Goal: Information Seeking & Learning: Learn about a topic

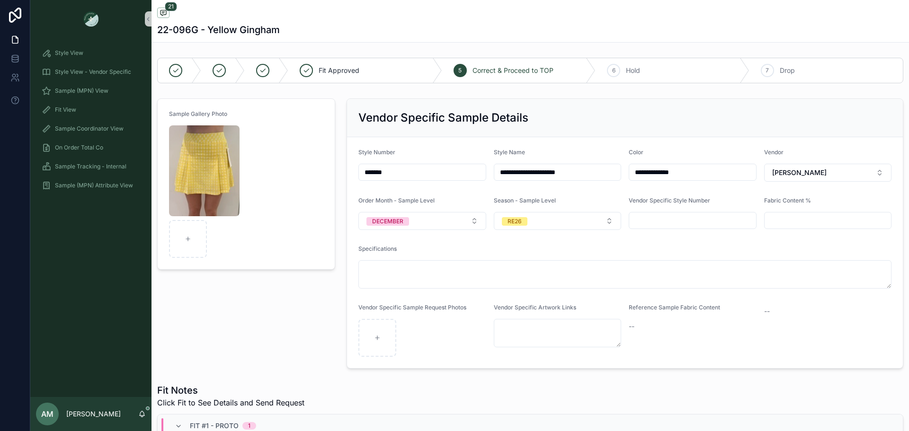
scroll to position [1138, 0]
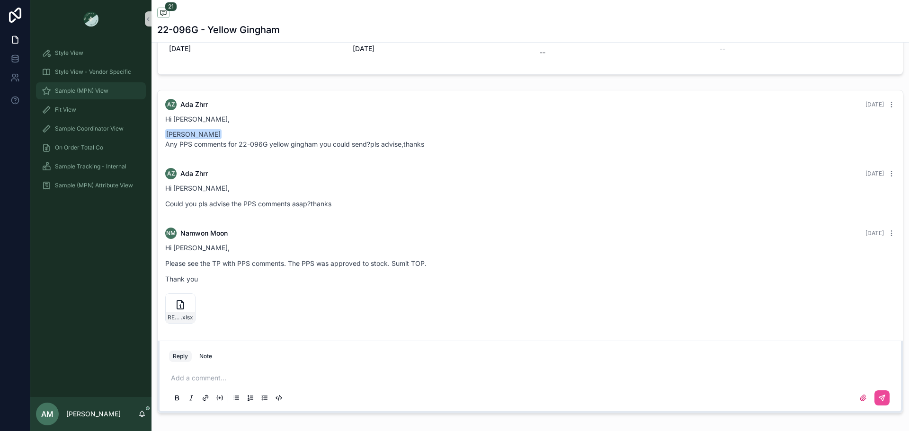
click at [97, 86] on div "Sample (MPN) View" at bounding box center [91, 90] width 99 height 15
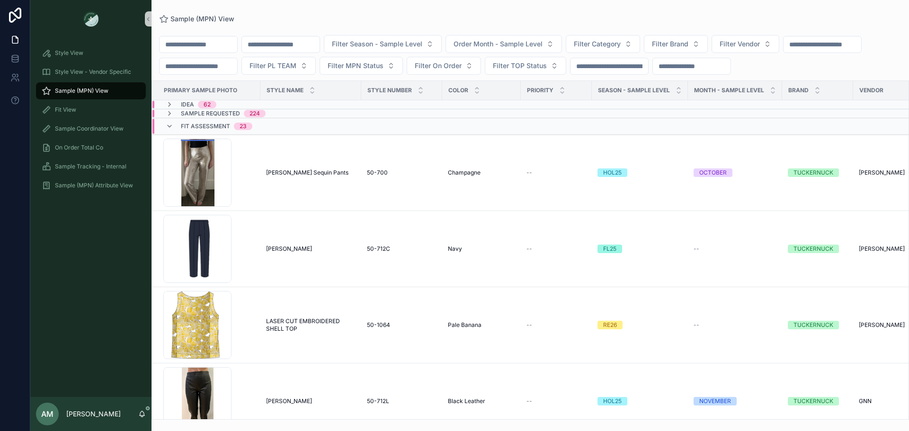
click at [297, 48] on input "scrollable content" at bounding box center [281, 44] width 78 height 13
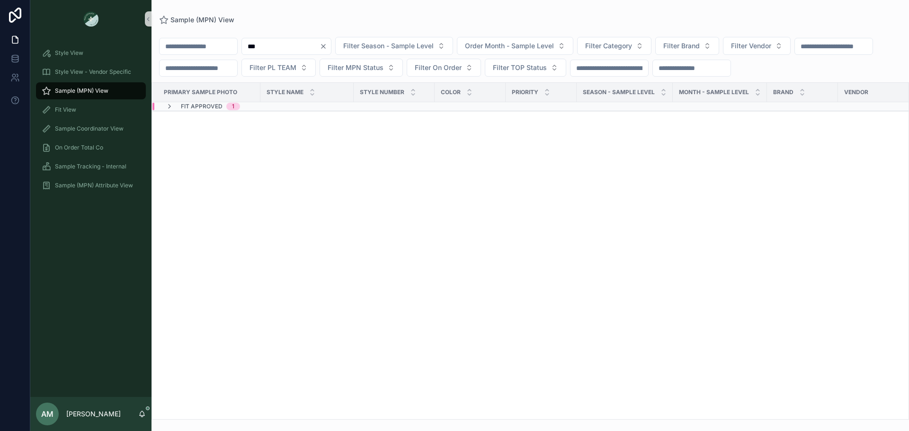
type input "***"
click at [289, 110] on div "Fit Approved 1" at bounding box center [294, 107] width 282 height 8
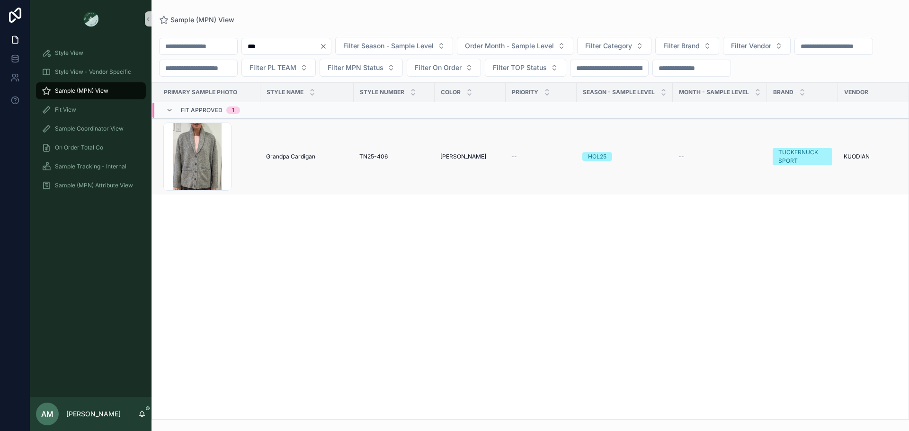
click at [309, 161] on span "Grandpa Cardigan" at bounding box center [290, 157] width 49 height 8
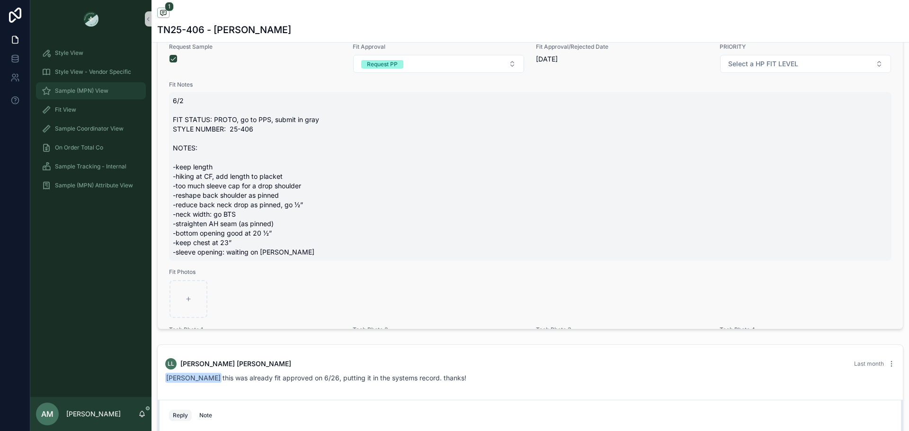
click at [102, 95] on div "Sample (MPN) View" at bounding box center [91, 90] width 99 height 15
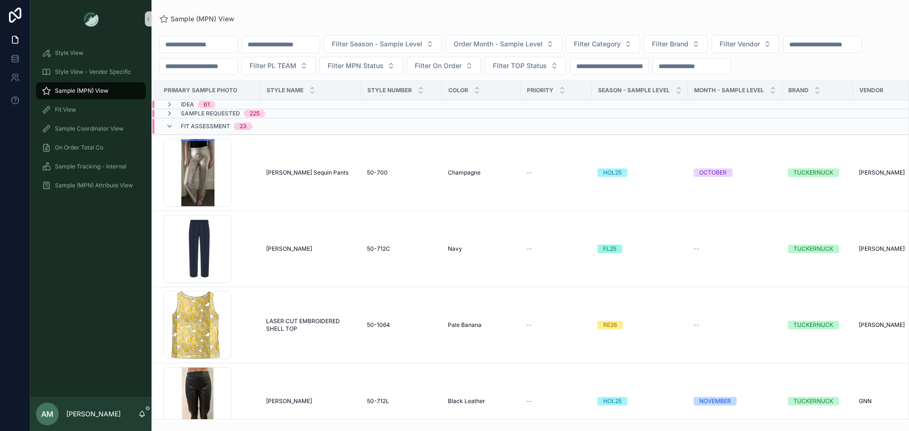
click at [304, 44] on input "scrollable content" at bounding box center [281, 44] width 78 height 13
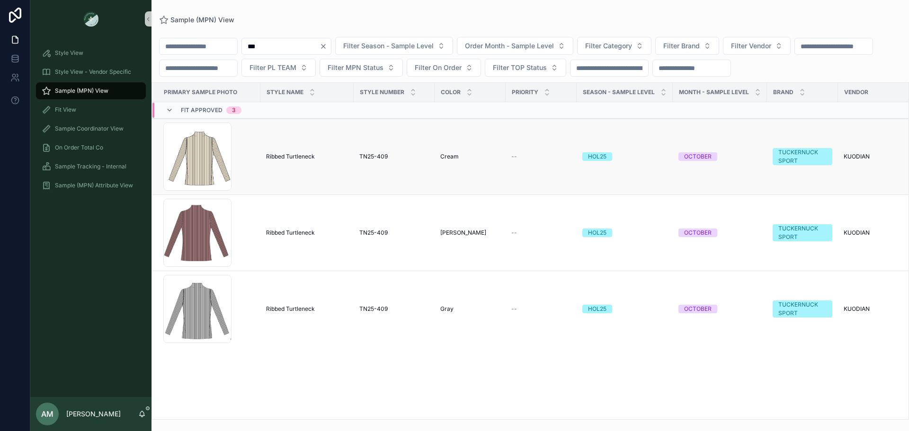
type input "***"
click at [306, 161] on span "Ribbed Turtleneck" at bounding box center [290, 157] width 49 height 8
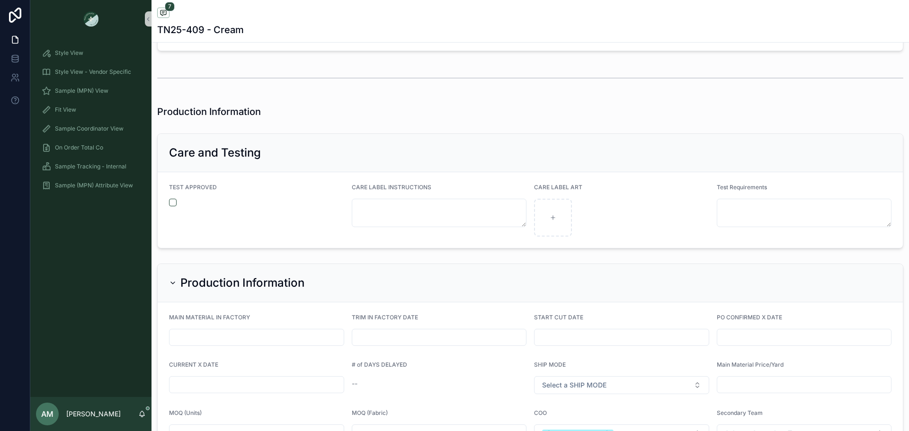
scroll to position [2084, 0]
click at [108, 88] on span "Sample (MPN) View" at bounding box center [82, 91] width 54 height 8
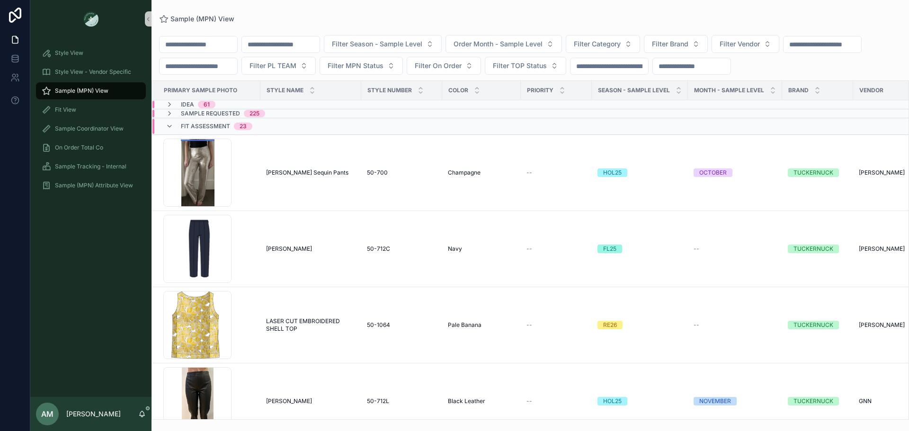
click at [190, 108] on span "Idea" at bounding box center [187, 105] width 13 height 8
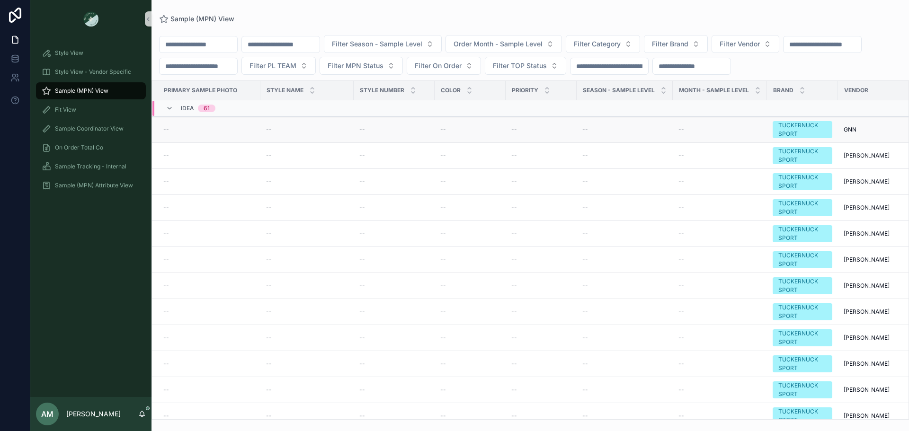
click at [246, 134] on div "--" at bounding box center [208, 130] width 91 height 8
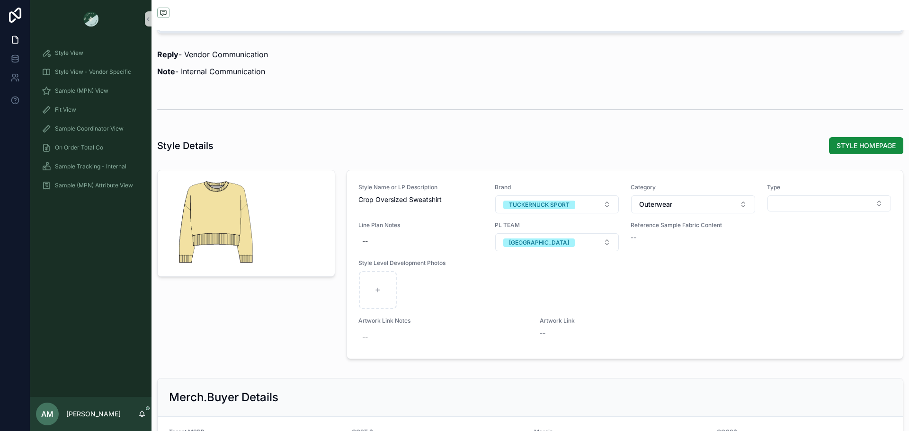
scroll to position [1042, 0]
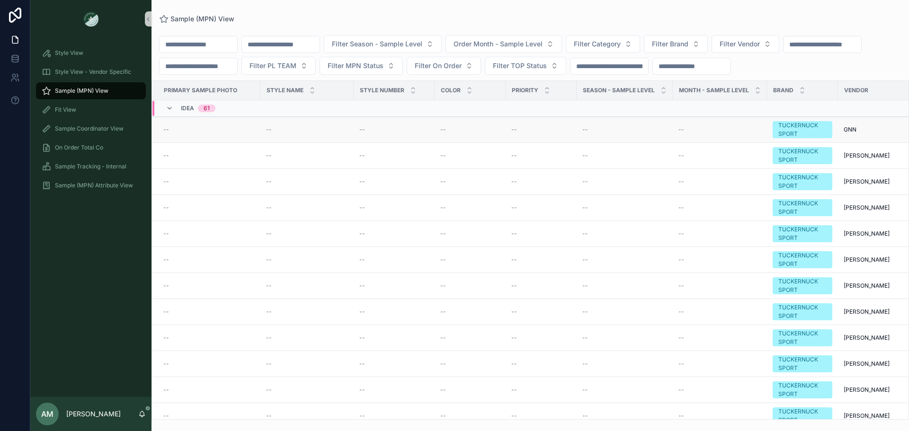
click at [329, 143] on td "--" at bounding box center [307, 130] width 93 height 26
click at [176, 134] on div "--" at bounding box center [208, 130] width 91 height 8
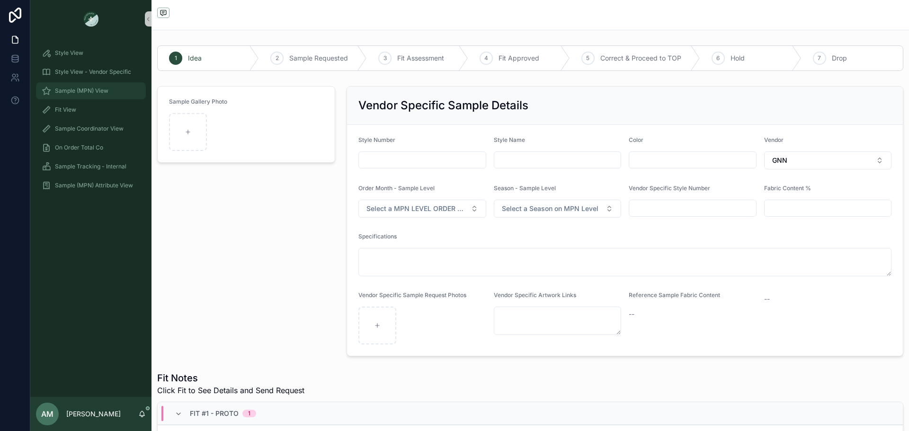
click at [95, 87] on span "Sample (MPN) View" at bounding box center [82, 91] width 54 height 8
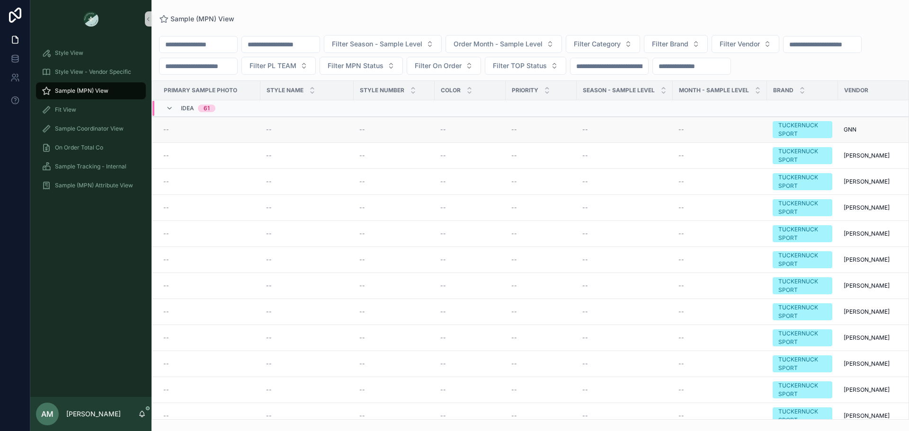
click at [231, 134] on div "--" at bounding box center [208, 130] width 91 height 8
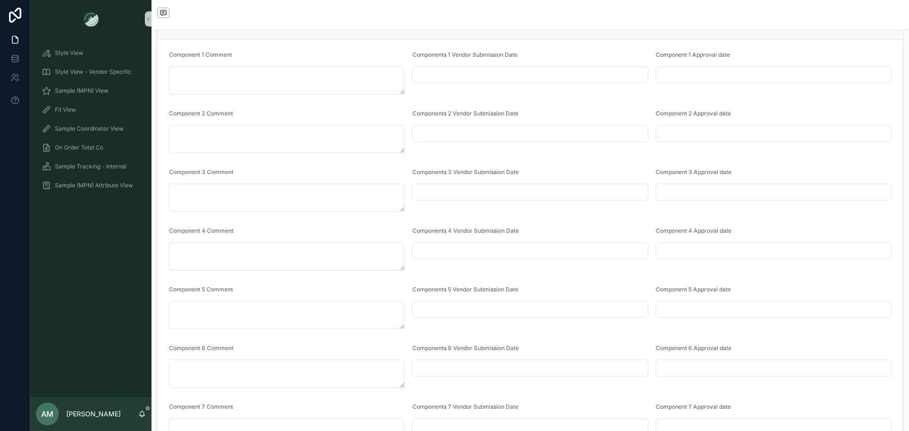
scroll to position [2700, 0]
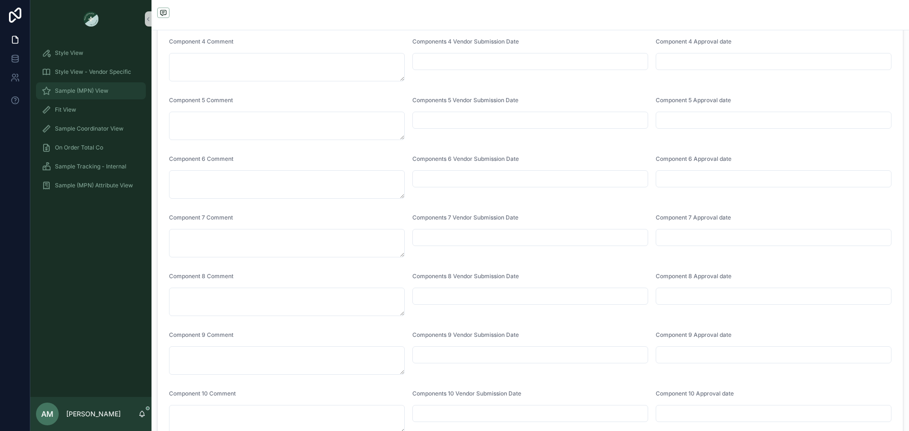
click at [104, 93] on span "Sample (MPN) View" at bounding box center [82, 91] width 54 height 8
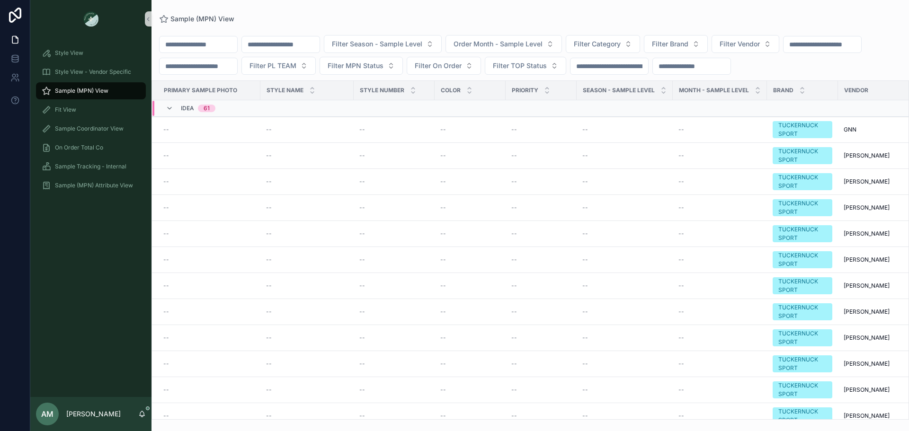
click at [184, 112] on span "Idea" at bounding box center [187, 109] width 13 height 8
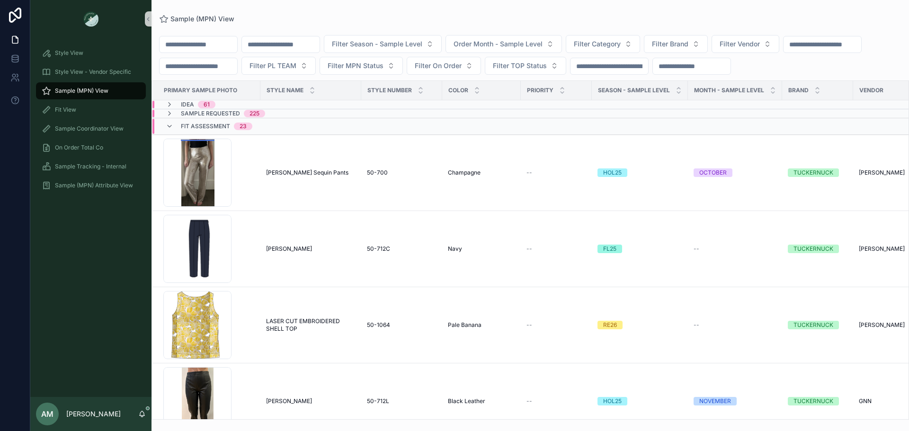
click at [266, 117] on div "Sample Requested 225" at bounding box center [215, 114] width 122 height 8
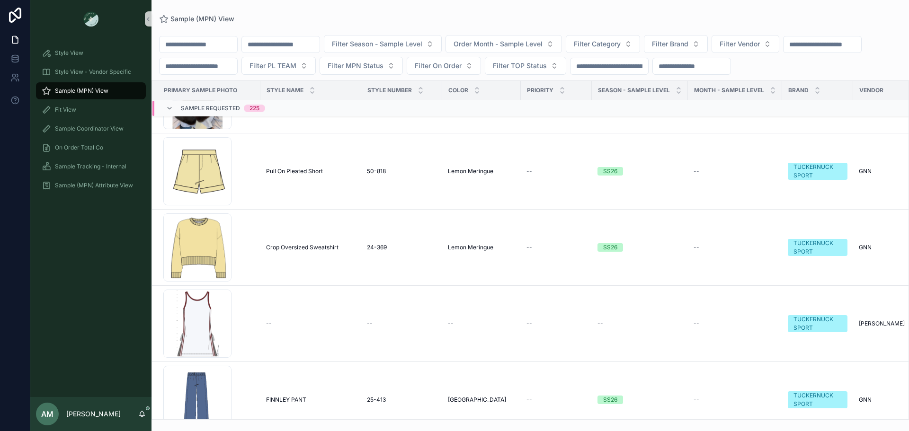
scroll to position [3820, 0]
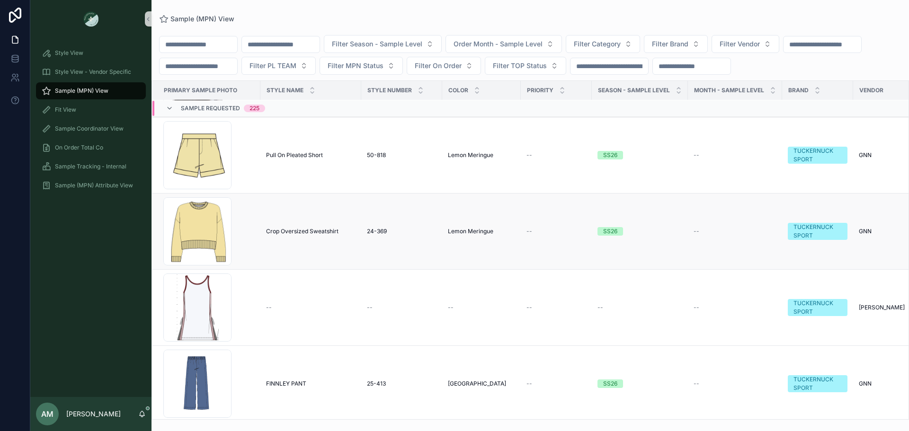
click at [293, 235] on span "Crop Oversized Sweatshirt" at bounding box center [302, 232] width 72 height 8
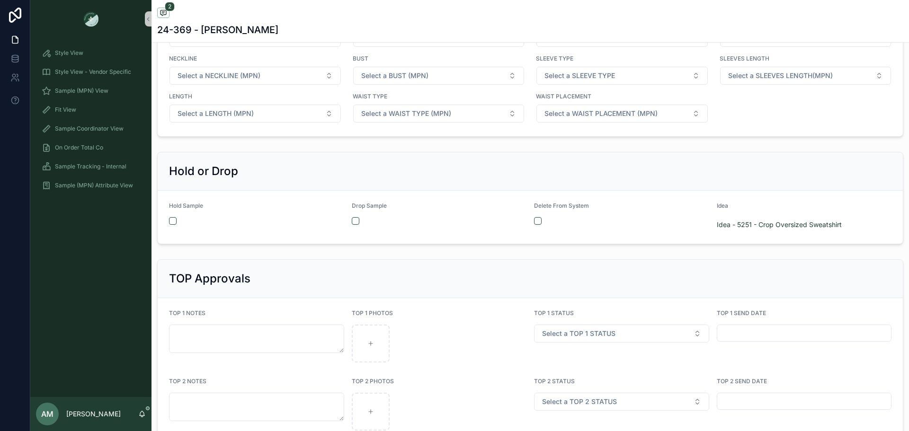
scroll to position [1610, 0]
click at [145, 415] on icon "scrollable content" at bounding box center [142, 415] width 8 height 8
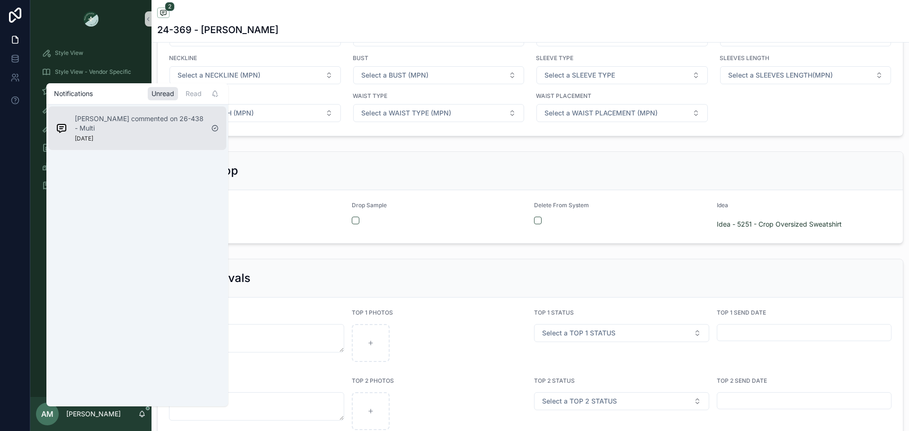
click at [104, 134] on div "[PERSON_NAME] commented on 26-438 - Multi [DATE]" at bounding box center [139, 128] width 129 height 28
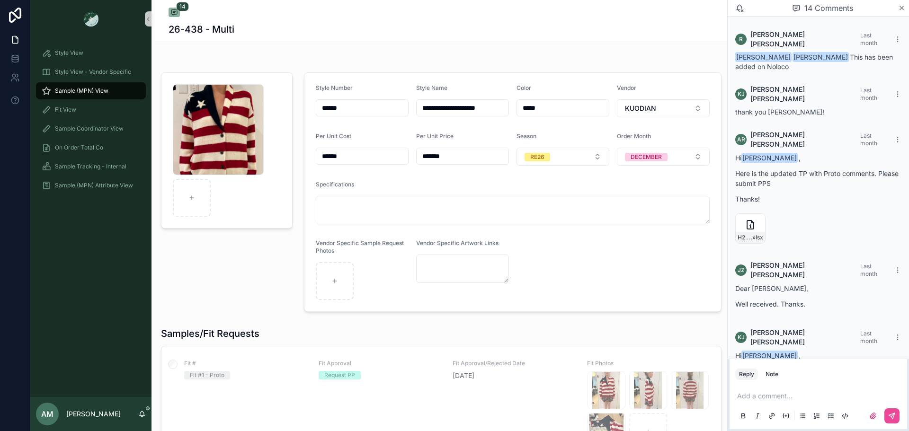
scroll to position [868, 0]
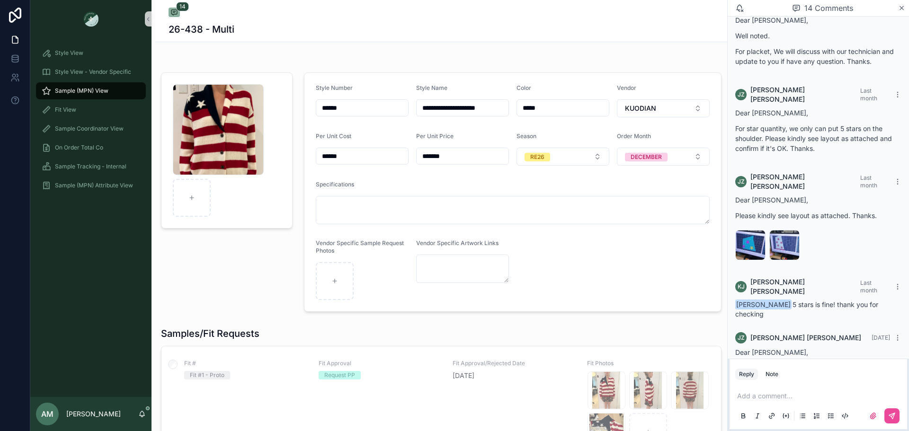
click at [103, 85] on div "Sample (MPN) View" at bounding box center [91, 90] width 99 height 15
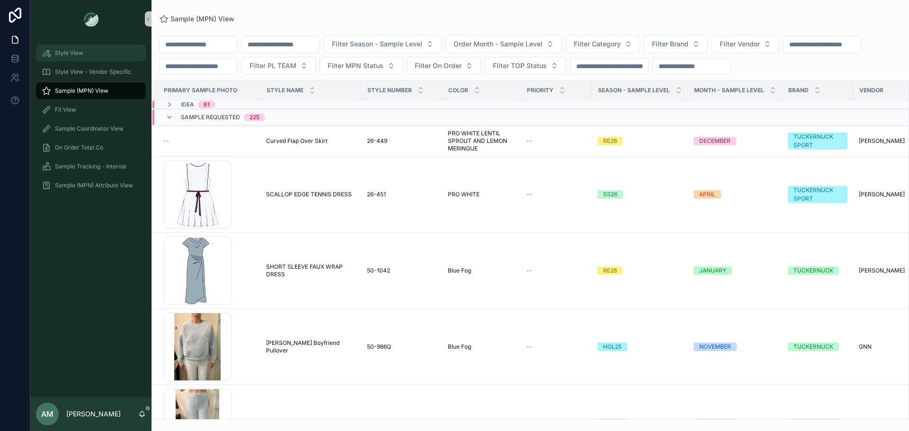
click at [79, 50] on span "Style View" at bounding box center [69, 53] width 28 height 8
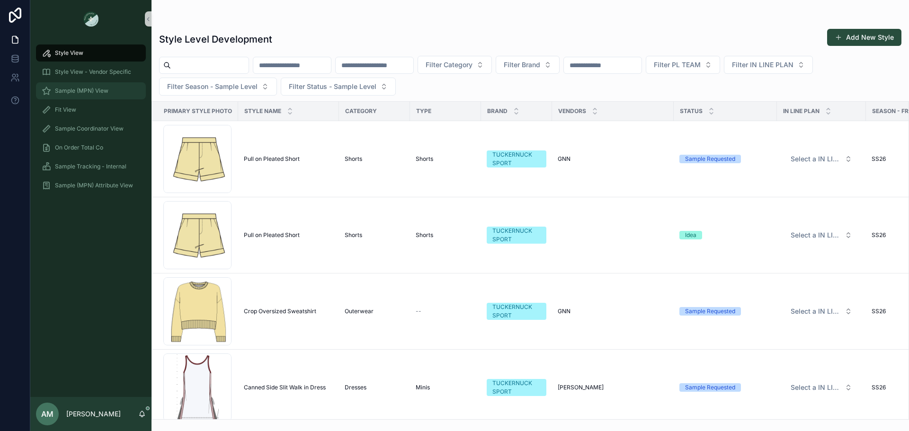
click at [102, 89] on span "Sample (MPN) View" at bounding box center [82, 91] width 54 height 8
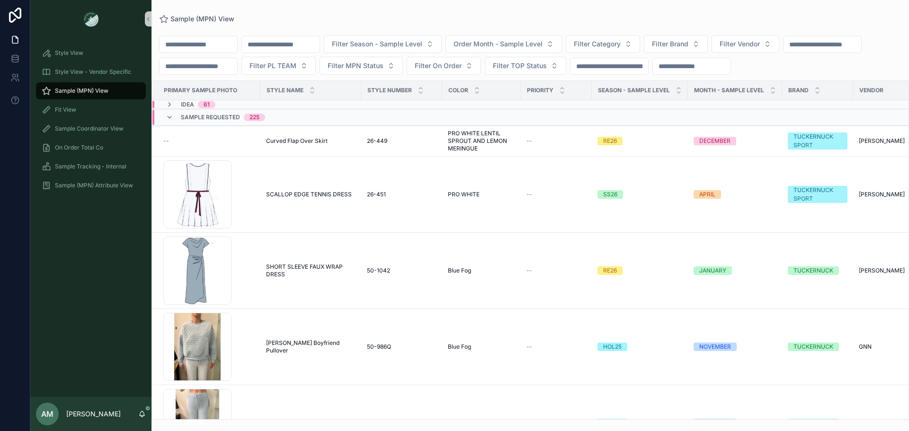
click at [231, 121] on span "Sample Requested" at bounding box center [210, 118] width 59 height 8
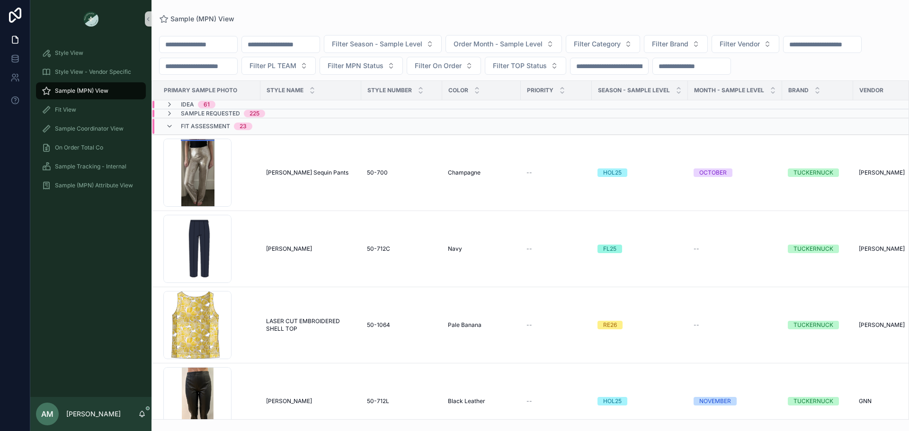
click at [229, 108] on div "Idea 61" at bounding box center [297, 105] width 289 height 8
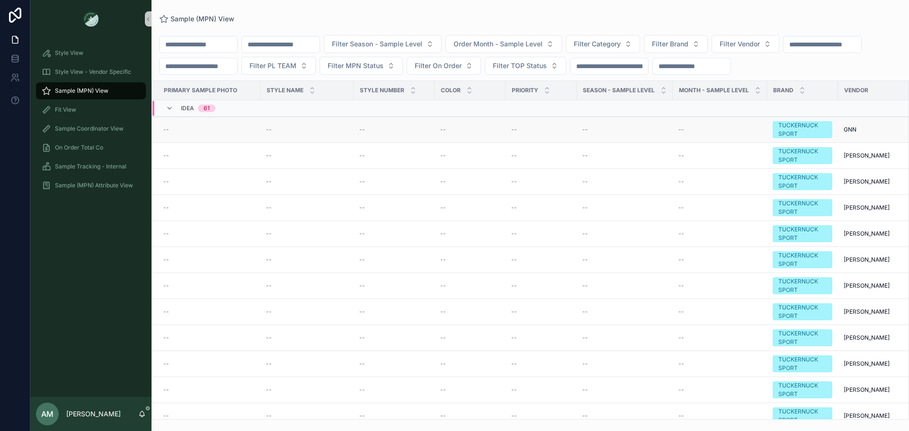
click at [228, 134] on div "--" at bounding box center [208, 130] width 91 height 8
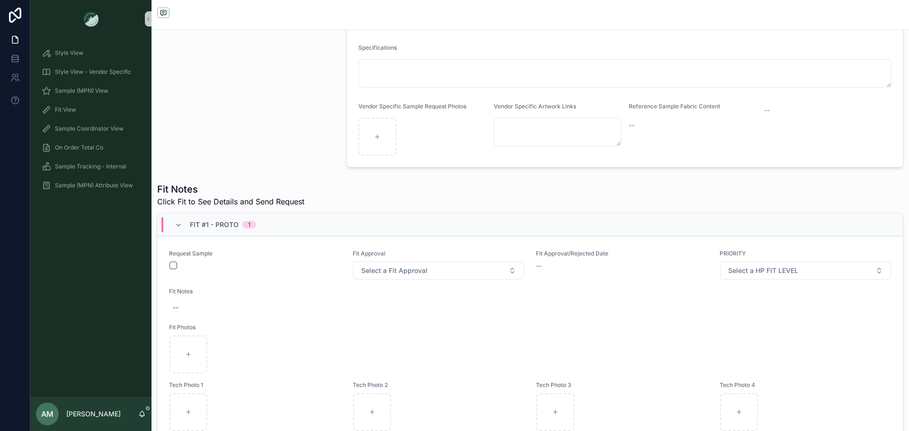
scroll to position [189, 0]
click at [118, 84] on div "Sample (MPN) View" at bounding box center [91, 90] width 99 height 15
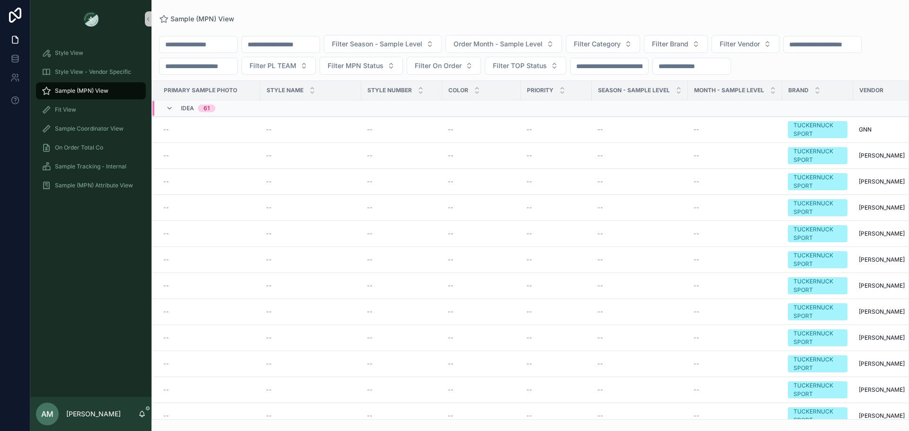
scroll to position [47, 0]
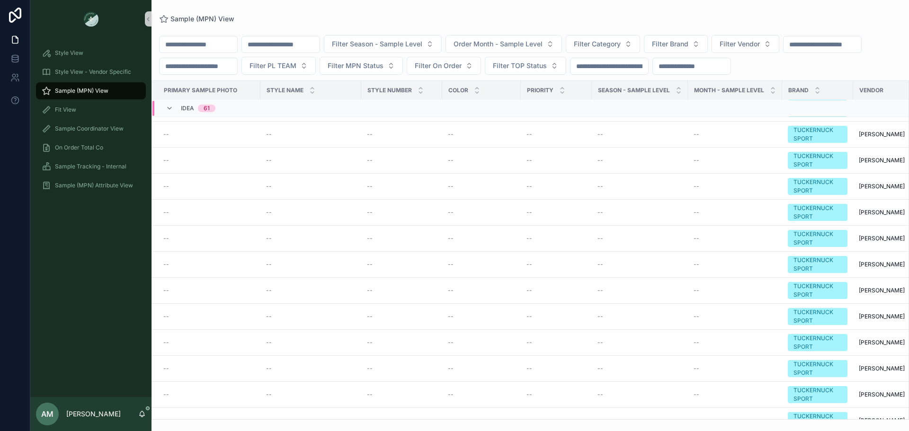
click at [189, 112] on span "Idea" at bounding box center [187, 109] width 13 height 8
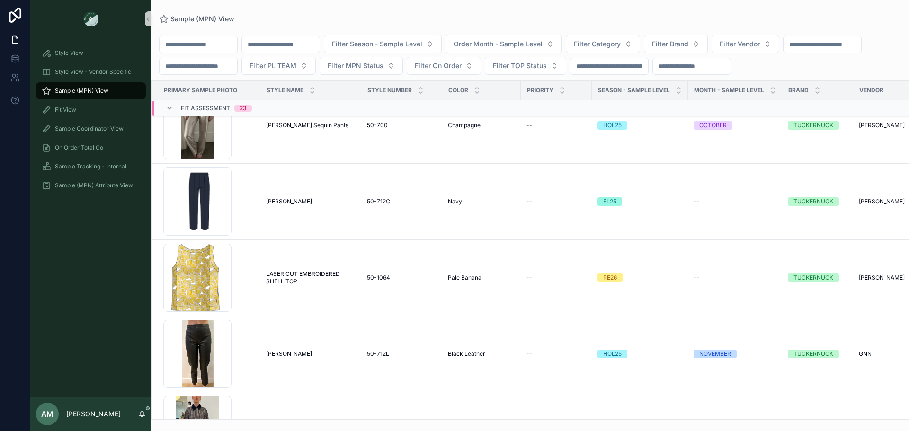
click at [205, 112] on span "Fit Assessment" at bounding box center [205, 109] width 49 height 8
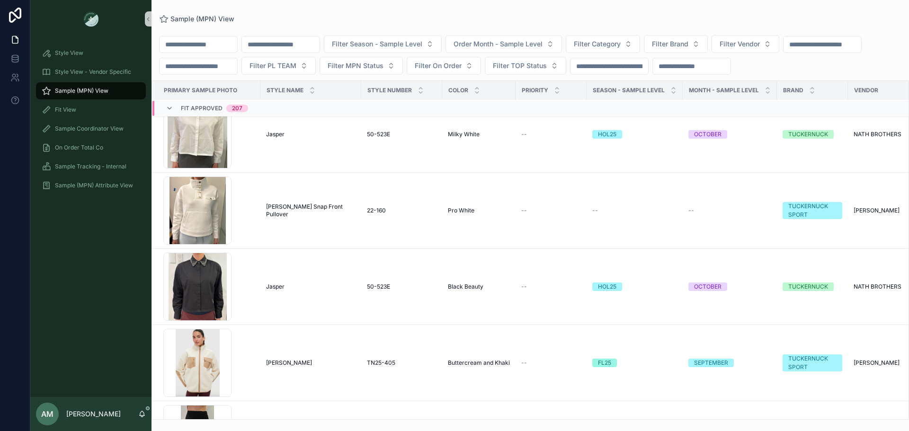
click at [205, 112] on span "Fit Approved" at bounding box center [202, 109] width 42 height 8
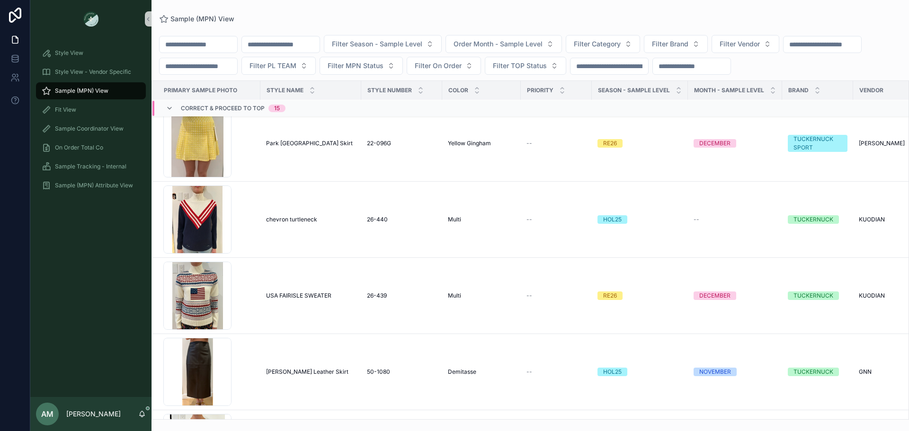
click at [205, 112] on span "Correct & Proceed to TOP" at bounding box center [223, 109] width 84 height 8
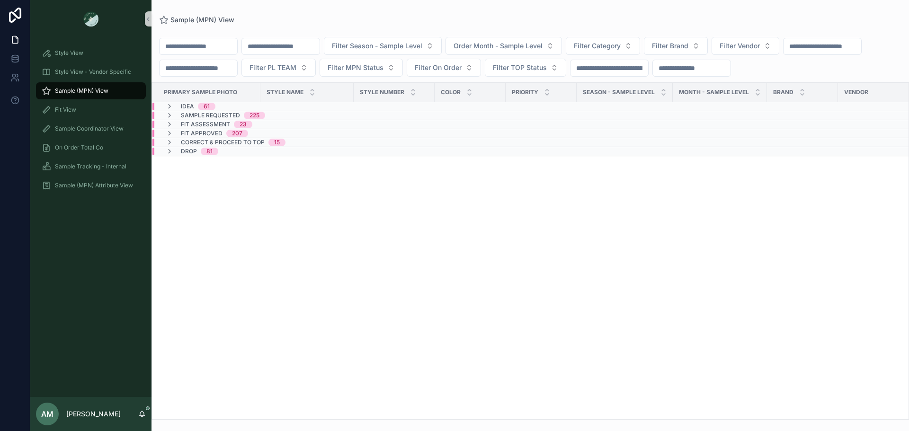
click at [215, 119] on span "Sample Requested" at bounding box center [210, 116] width 59 height 8
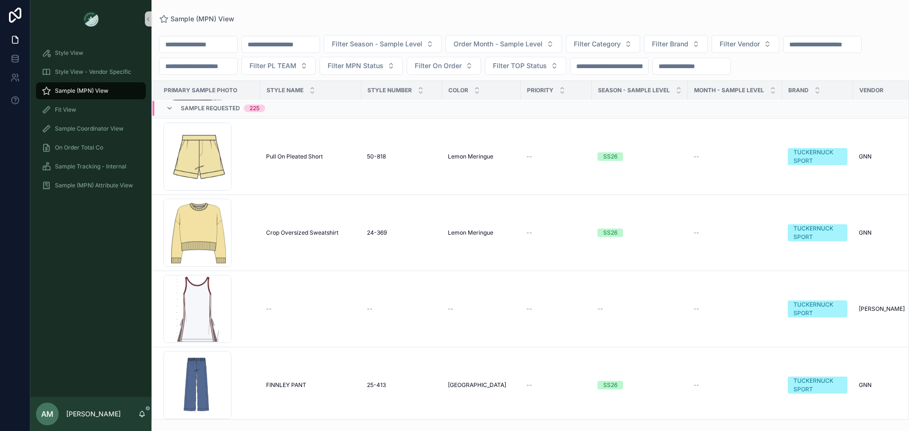
scroll to position [3820, 0]
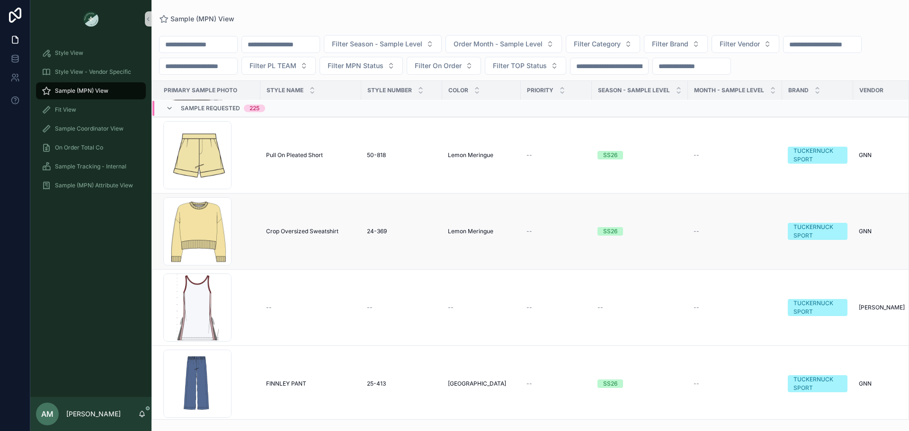
click at [297, 235] on span "Crop Oversized Sweatshirt" at bounding box center [302, 232] width 72 height 8
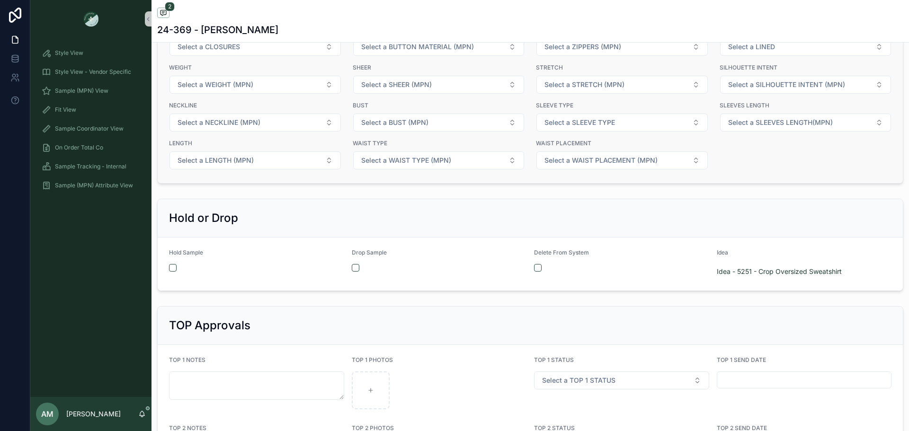
scroll to position [1705, 0]
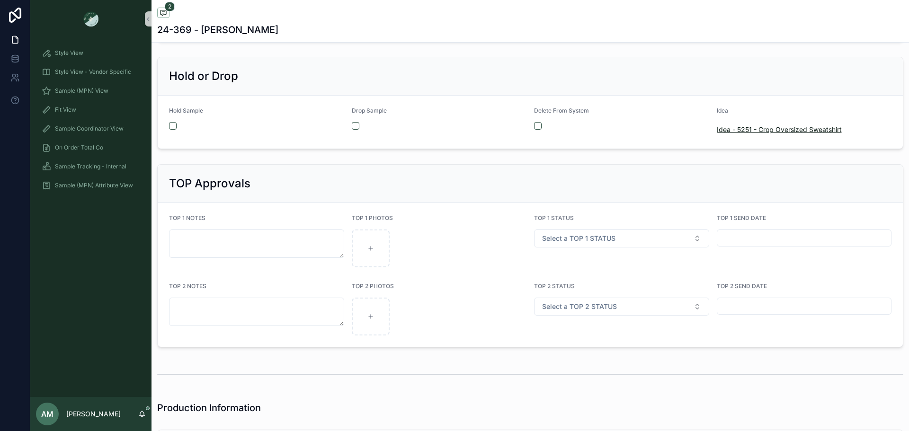
click at [739, 131] on span "Idea - 5251 - Crop Oversized Sweatshirt" at bounding box center [779, 129] width 125 height 9
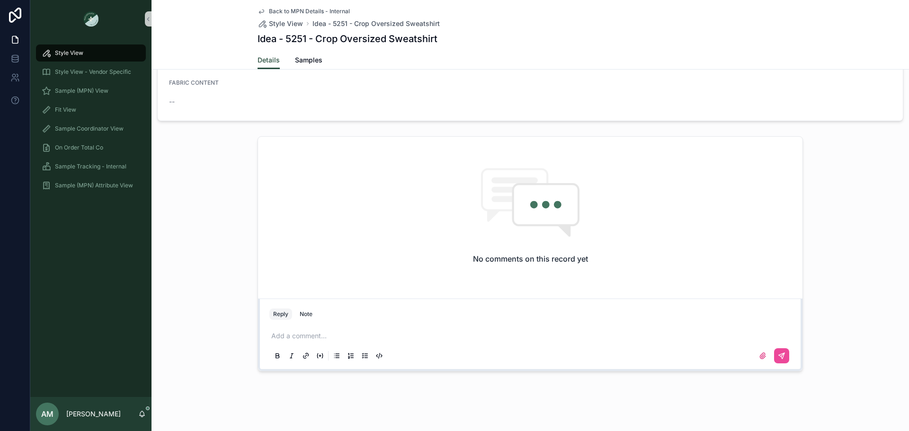
scroll to position [760, 0]
click at [111, 93] on div "Sample (MPN) View" at bounding box center [91, 90] width 99 height 15
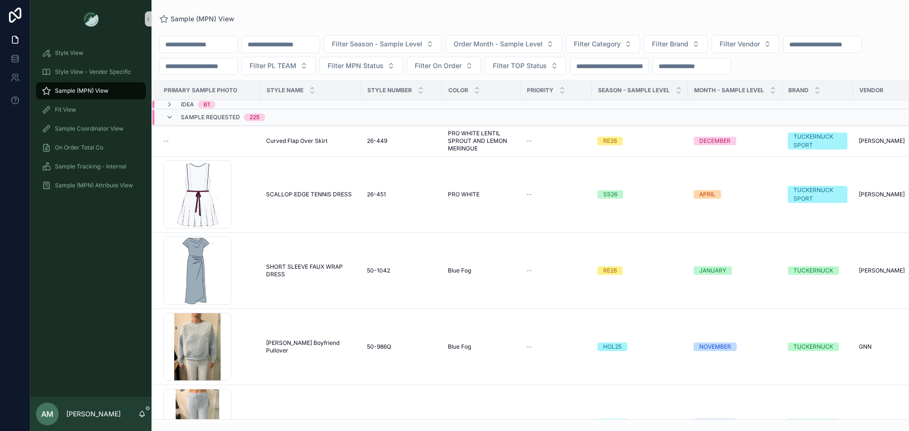
click at [222, 108] on div "Idea 61" at bounding box center [190, 105] width 72 height 8
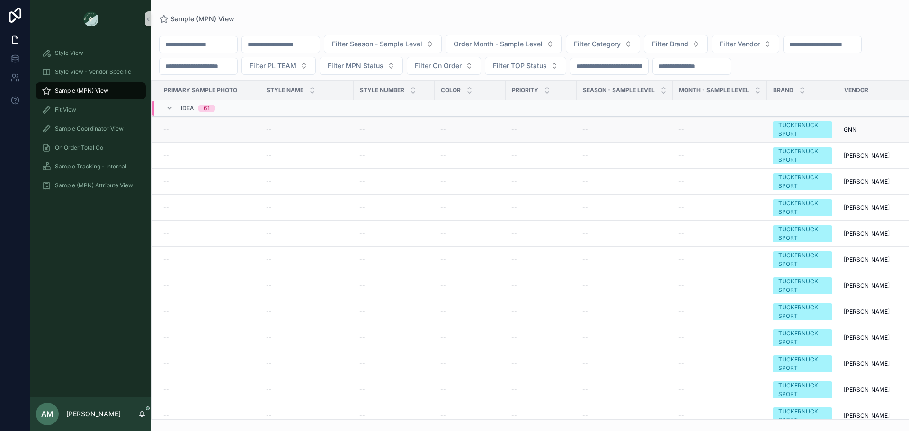
click at [219, 134] on div "--" at bounding box center [208, 130] width 91 height 8
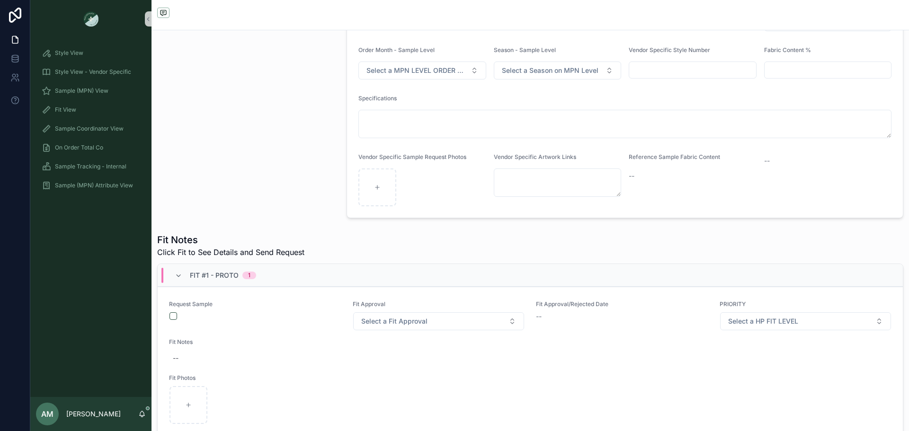
scroll to position [142, 0]
